Goal: Task Accomplishment & Management: Complete application form

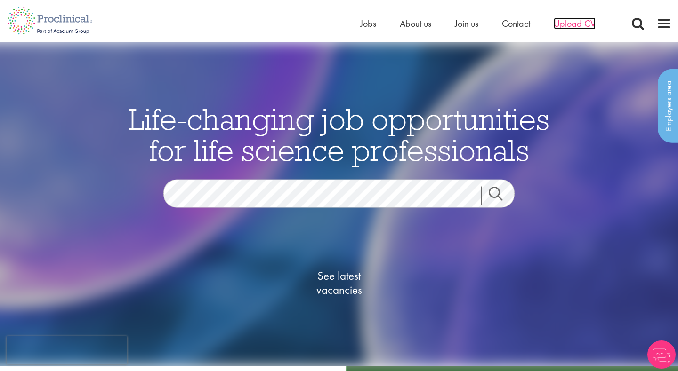
click at [565, 23] on span "Upload CV" at bounding box center [575, 23] width 42 height 12
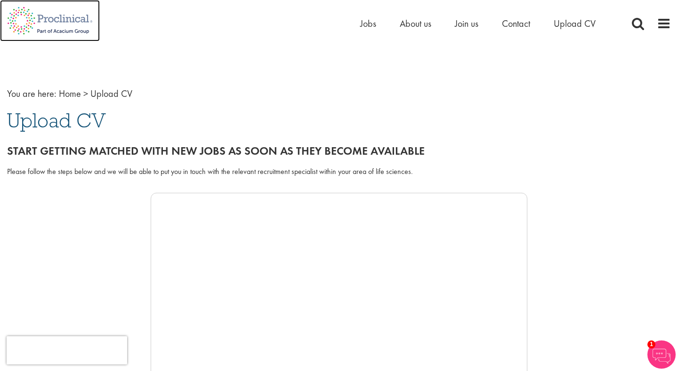
click at [64, 16] on img at bounding box center [50, 20] width 100 height 41
